Goal: Browse casually

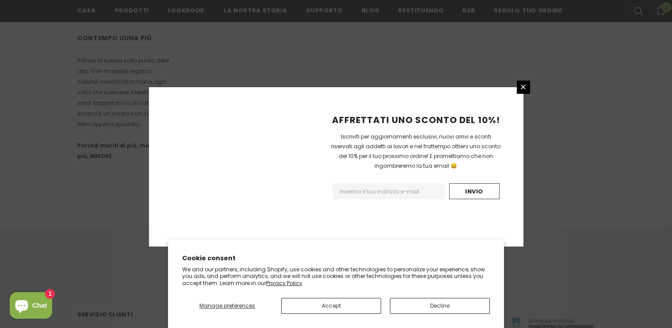
scroll to position [579, 0]
